Goal: Find specific page/section: Find specific page/section

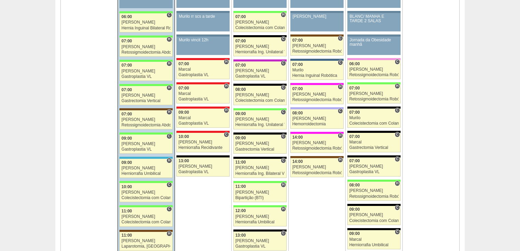
scroll to position [847, 0]
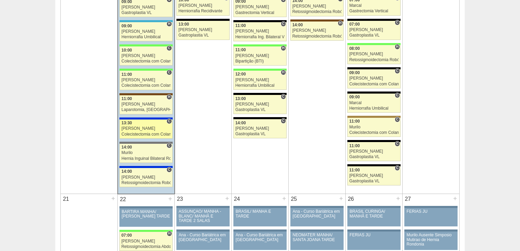
click at [136, 132] on div "Colecistectomia com Colangiografia VL" at bounding box center [146, 134] width 49 height 4
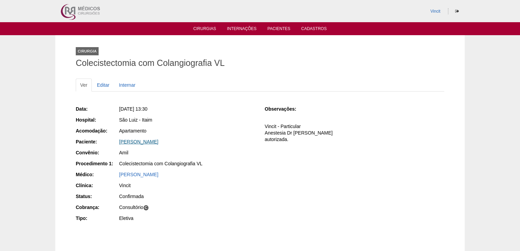
click at [158, 140] on link "[PERSON_NAME]" at bounding box center [138, 141] width 39 height 5
click at [206, 29] on link "Cirurgias" at bounding box center [205, 29] width 23 height 6
